Goal: Find specific page/section: Find specific page/section

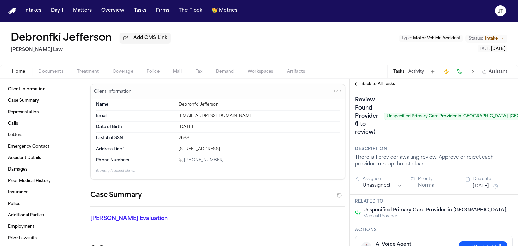
click at [97, 50] on h2 "[PERSON_NAME] Law" at bounding box center [91, 50] width 160 height 8
